Goal: Browse casually

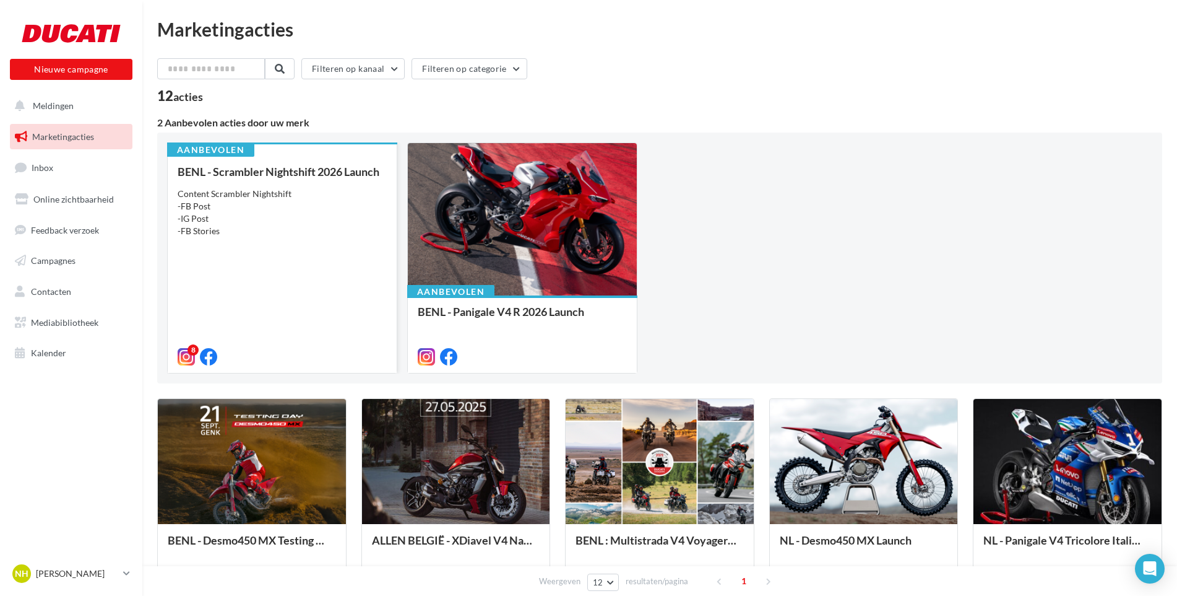
click at [295, 248] on div "BENL - Scrambler Nightshift 2026 Launch Content Scrambler Nightshift -FB Post -…" at bounding box center [282, 263] width 209 height 196
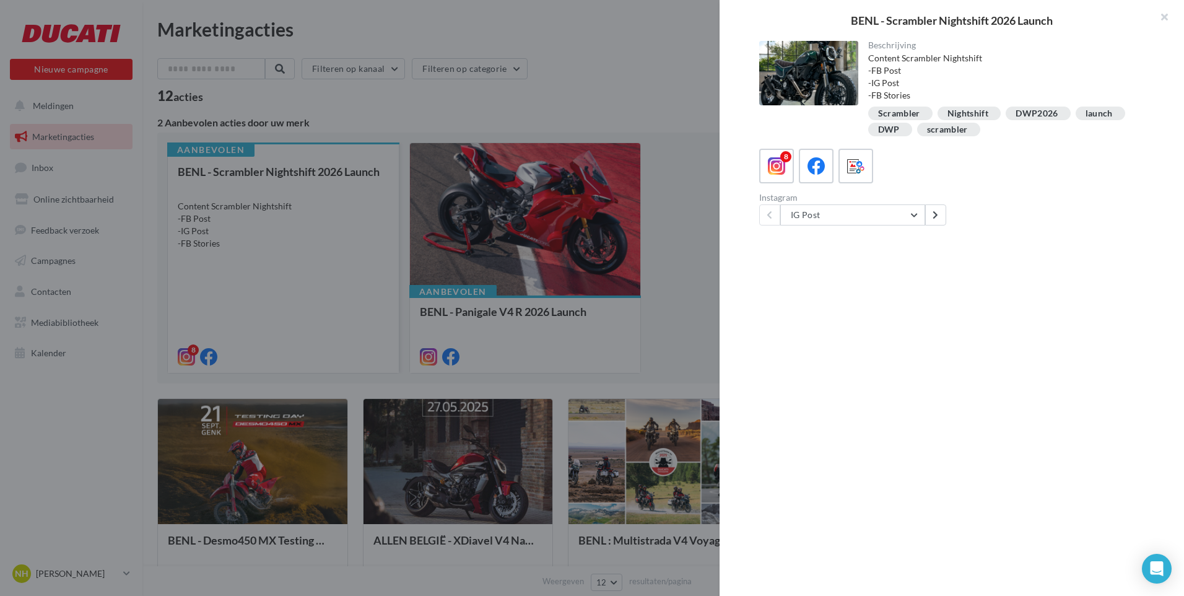
click at [295, 248] on div at bounding box center [592, 298] width 1184 height 596
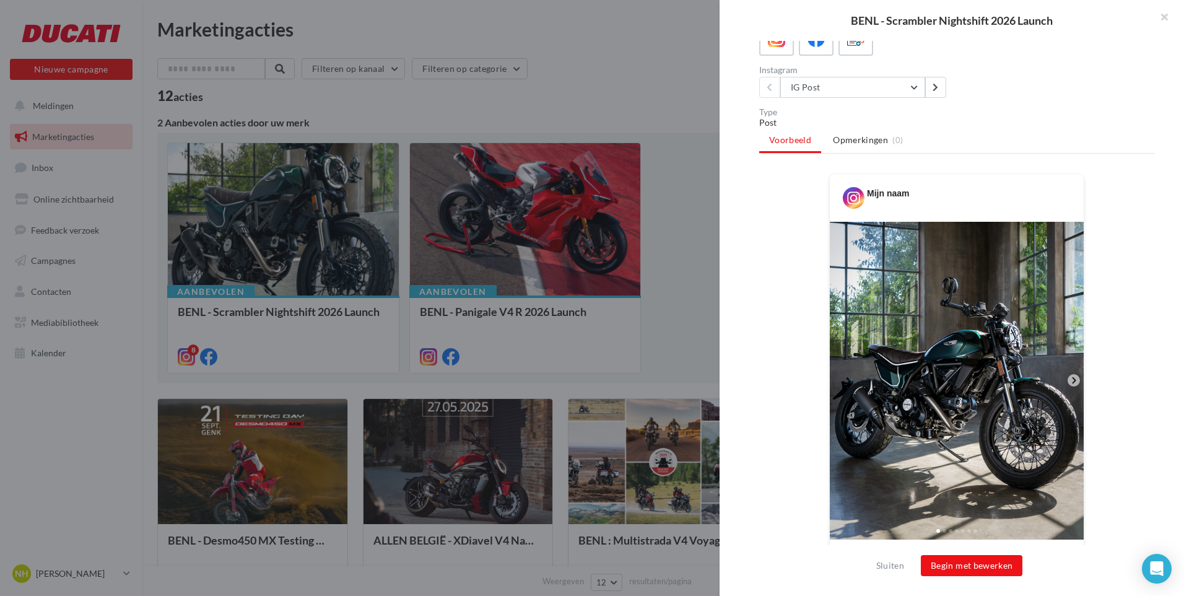
scroll to position [186, 0]
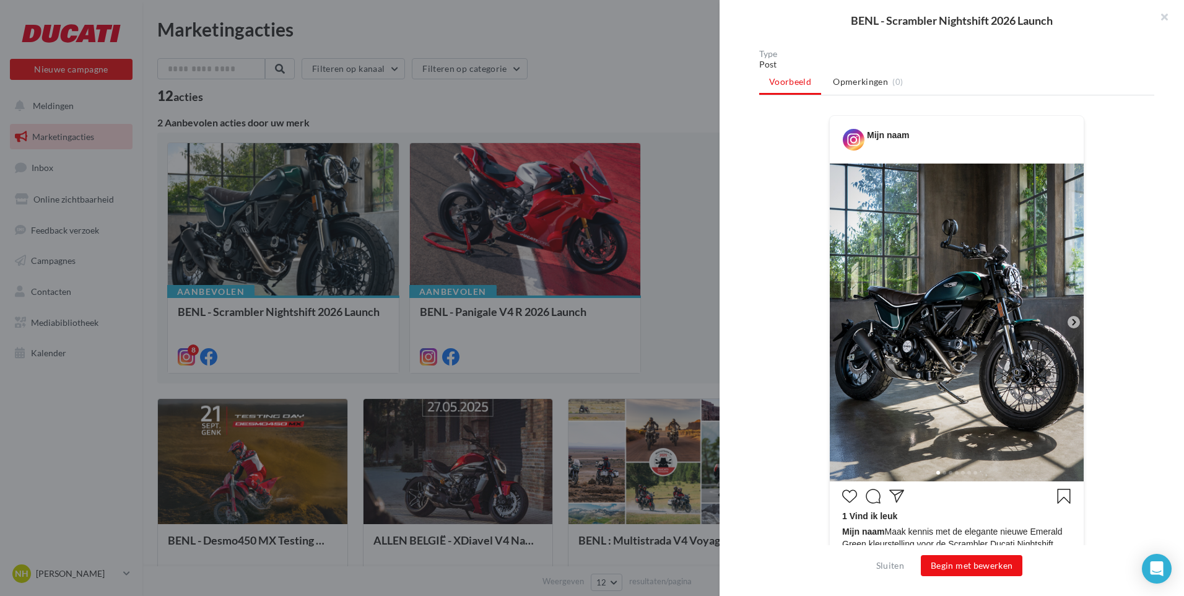
click at [1072, 321] on icon at bounding box center [1074, 322] width 4 height 6
click at [1068, 320] on icon at bounding box center [1073, 321] width 11 height 11
click at [1071, 319] on icon at bounding box center [1073, 321] width 11 height 11
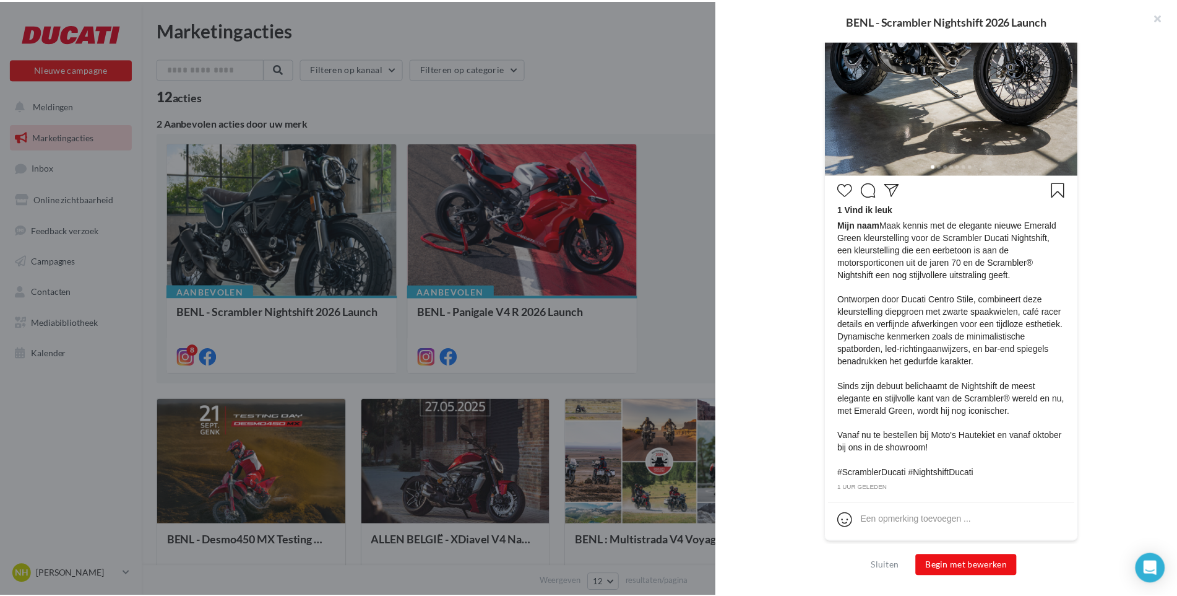
scroll to position [493, 0]
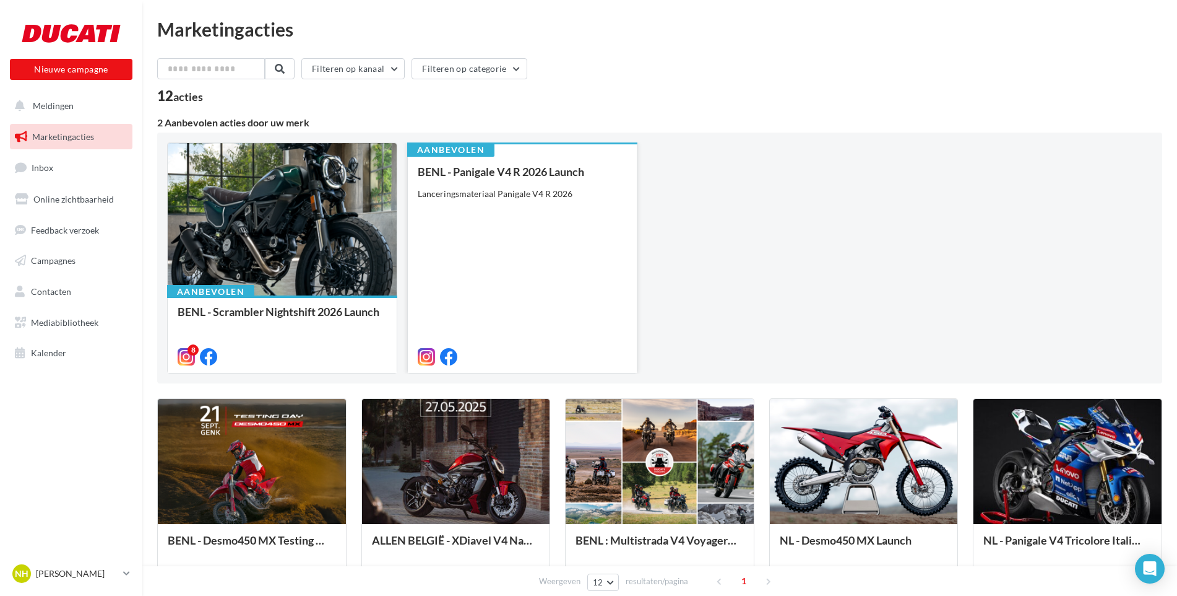
click at [547, 238] on div "BENL - Panigale V4 R 2026 Launch Lanceringsmateriaal Panigale V4 R 2026" at bounding box center [522, 263] width 209 height 196
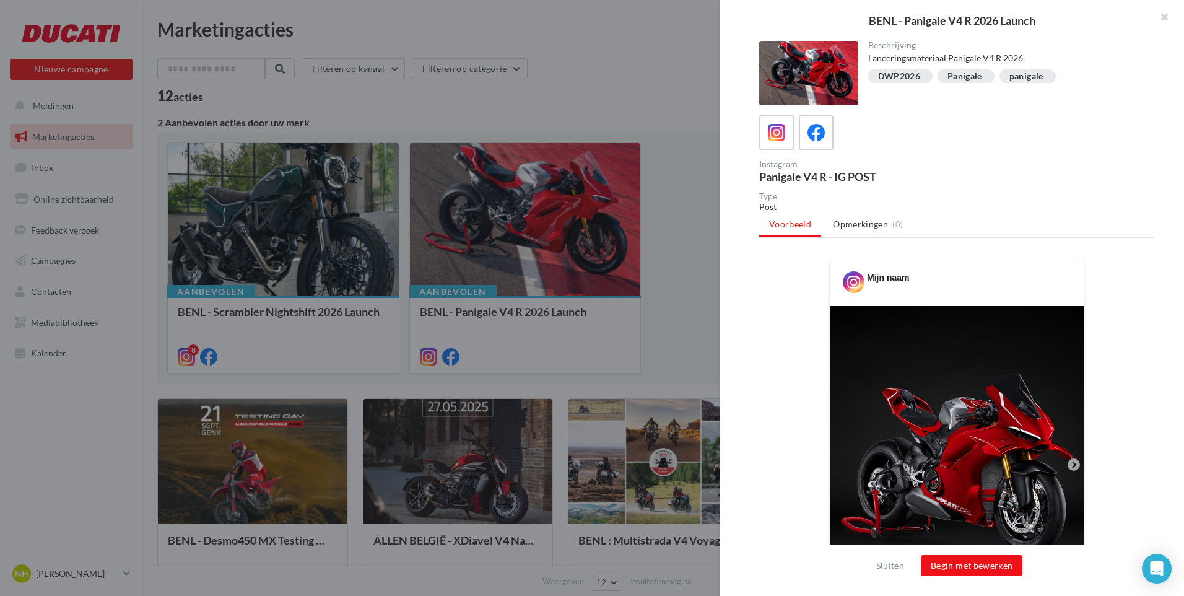
click at [924, 422] on img at bounding box center [957, 465] width 254 height 318
click at [1069, 462] on icon at bounding box center [1073, 464] width 11 height 11
click at [419, 168] on div at bounding box center [592, 298] width 1184 height 596
